Goal: Navigation & Orientation: Find specific page/section

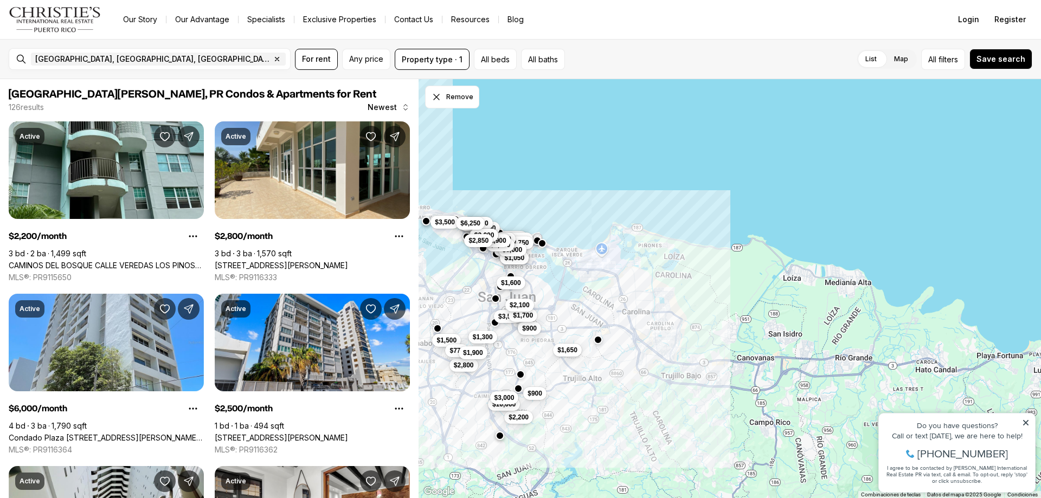
click at [797, 296] on div "$3,500 $1,600 $4,800 $900 $2,200 $2,900 $1,650 $7,000 $8,000 $900 $3,750 $1,700…" at bounding box center [730, 289] width 622 height 420
click at [799, 287] on div "$3,500 $1,600 $4,800 $900 $2,200 $2,900 $1,650 $7,000 $8,000 $900 $3,750 $1,700…" at bounding box center [730, 289] width 622 height 420
click at [792, 280] on div "$3,500 $1,600 $4,800 $900 $2,200 $2,900 $1,650 $7,000 $8,000 $900 $3,750 $1,700…" at bounding box center [730, 289] width 622 height 420
click at [793, 285] on div "$3,500 $1,600 $4,800 $900 $2,200 $2,900 $1,650 $7,000 $8,000 $900 $3,750 $1,700…" at bounding box center [730, 289] width 622 height 420
click at [275, 59] on icon "button" at bounding box center [277, 59] width 4 height 4
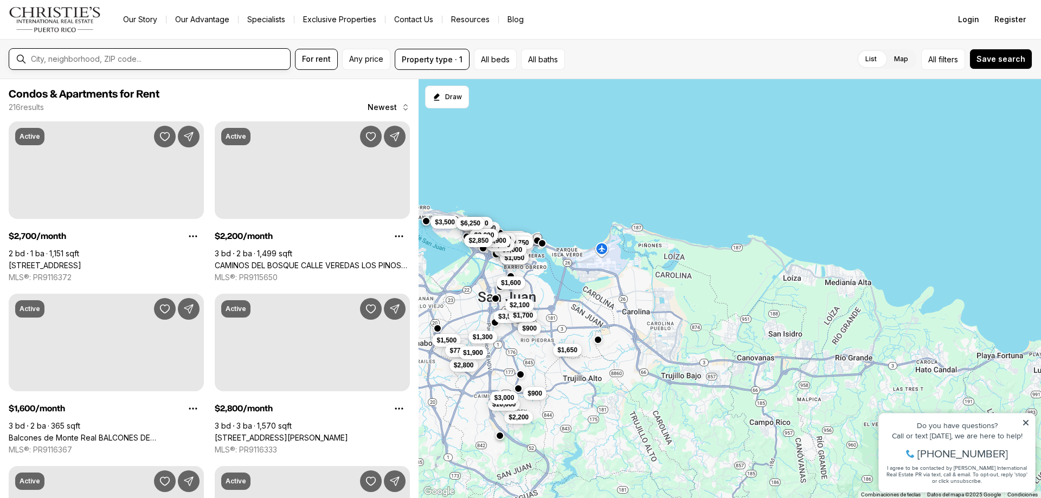
click at [69, 60] on input "text" at bounding box center [158, 59] width 255 height 9
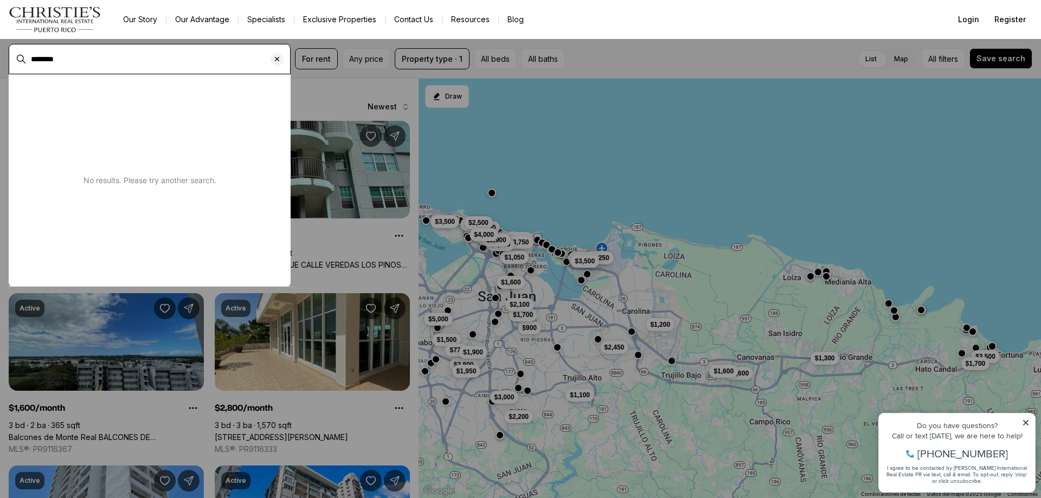
type input "********"
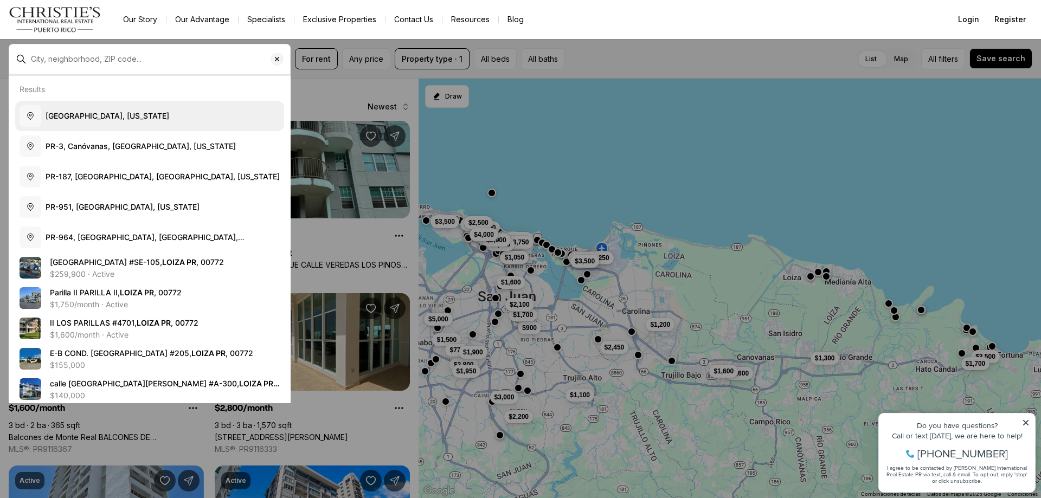
click at [106, 122] on button "[GEOGRAPHIC_DATA], [US_STATE]" at bounding box center [149, 116] width 269 height 30
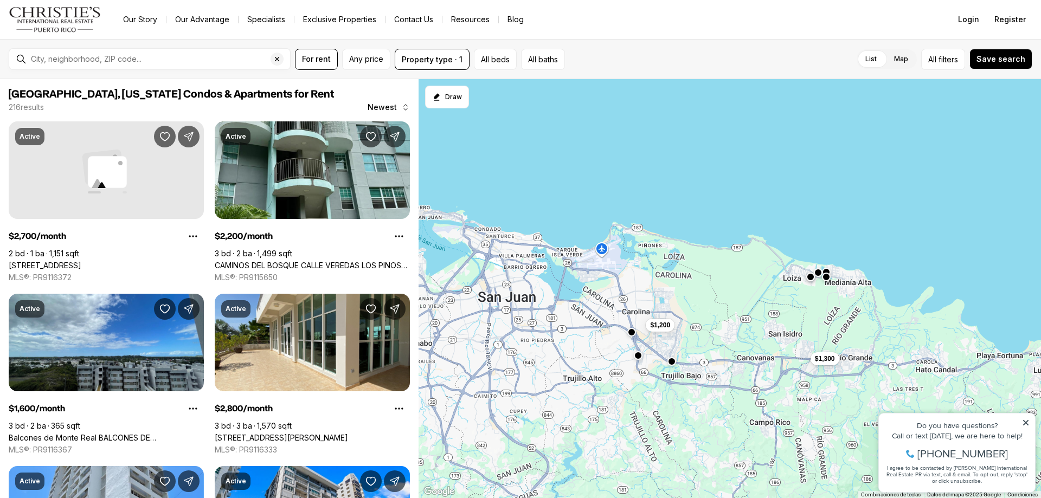
type input "**********"
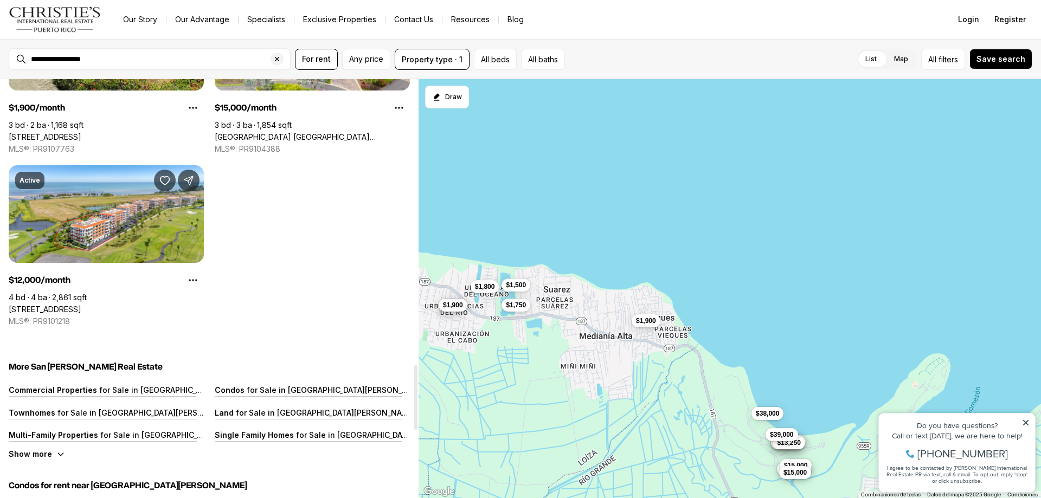
scroll to position [1852, 0]
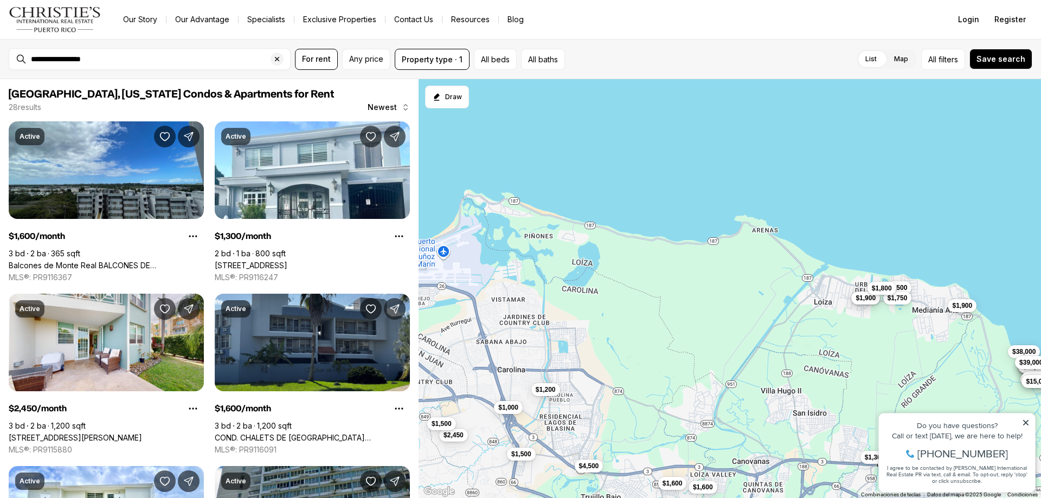
click at [548, 181] on div "$1,900 $1,600 $1,300 $2,450 $1,600 $1,200 $1,500 $1,600 $1,900 $1,500 $1,750 $1…" at bounding box center [730, 289] width 622 height 420
